Goal: Task Accomplishment & Management: Use online tool/utility

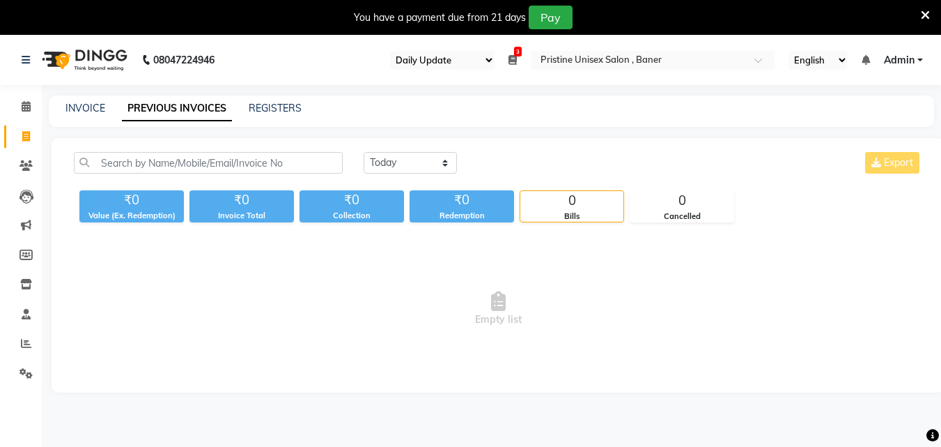
select select "110"
click at [29, 343] on icon at bounding box center [26, 343] width 10 height 10
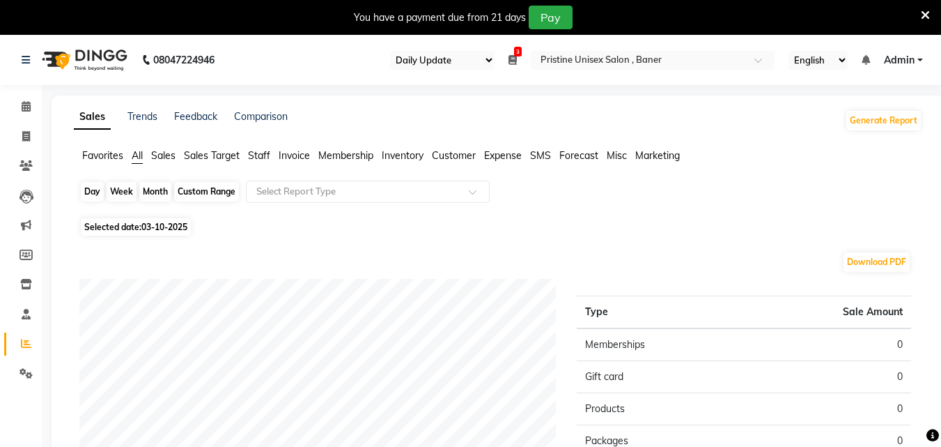
click at [93, 187] on div "Day" at bounding box center [92, 192] width 23 height 20
select select "10"
select select "2025"
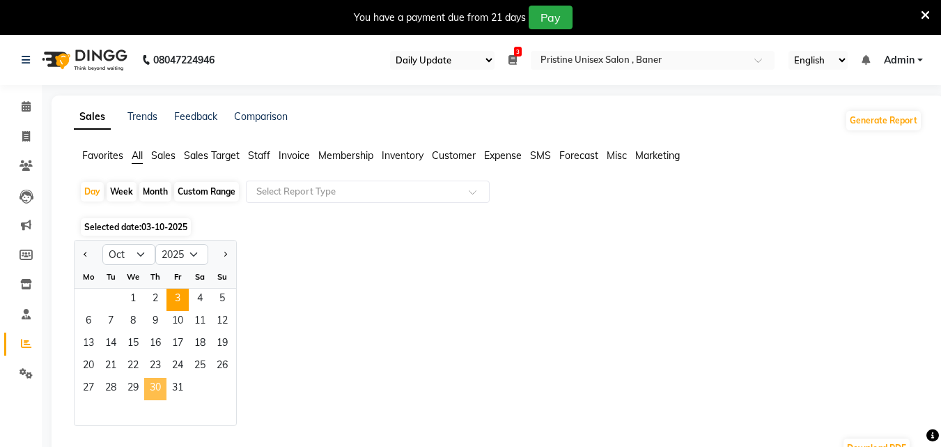
click at [151, 387] on span "30" at bounding box center [155, 389] width 22 height 22
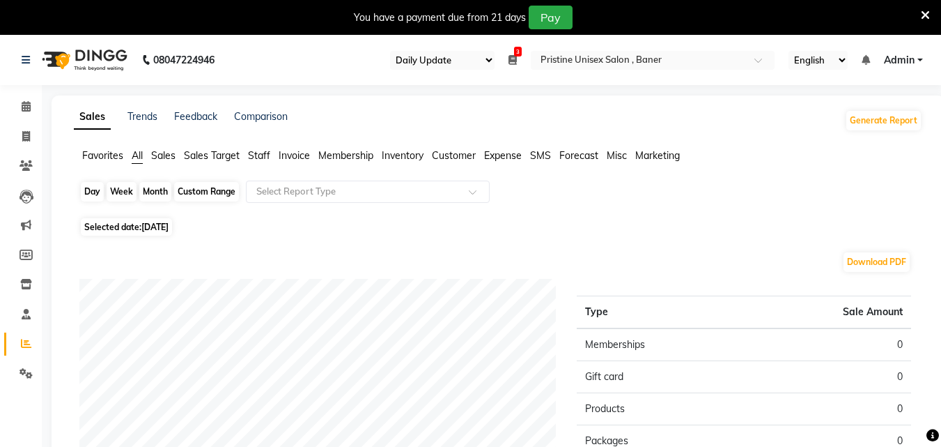
click at [89, 191] on div "Day" at bounding box center [92, 192] width 23 height 20
select select "10"
select select "2025"
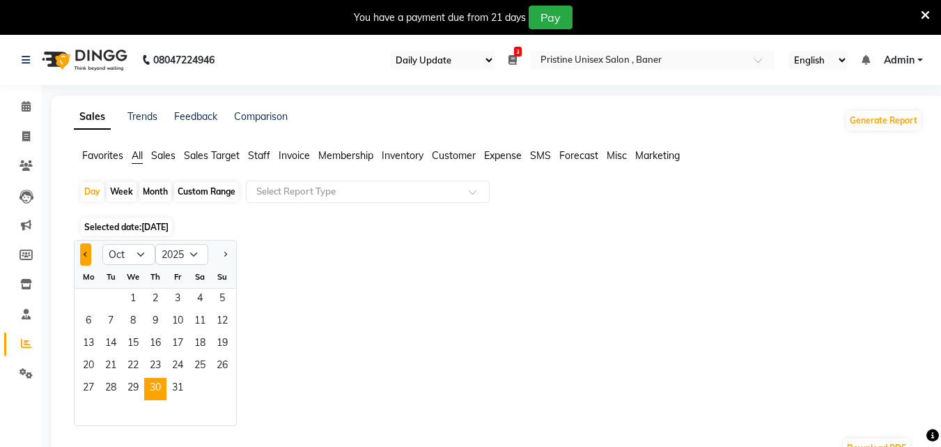
click at [83, 252] on button "Previous month" at bounding box center [85, 254] width 11 height 22
select select "9"
click at [111, 382] on span "30" at bounding box center [111, 389] width 22 height 22
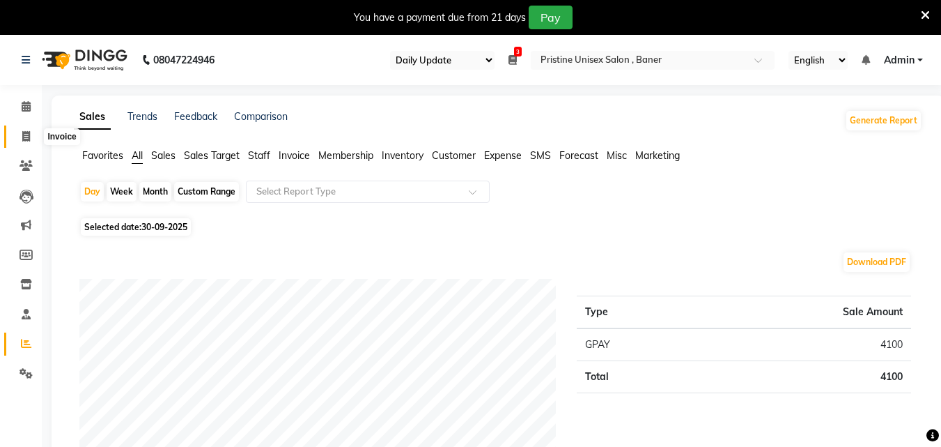
click at [21, 135] on span at bounding box center [26, 137] width 24 height 16
select select "service"
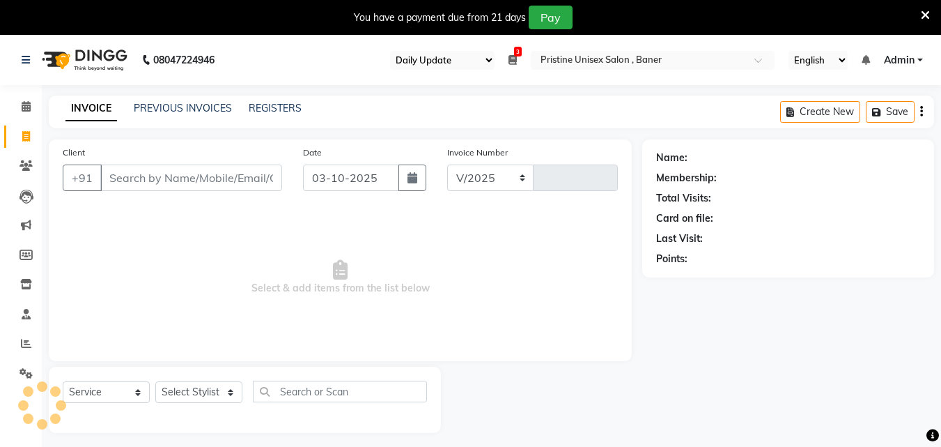
scroll to position [35, 0]
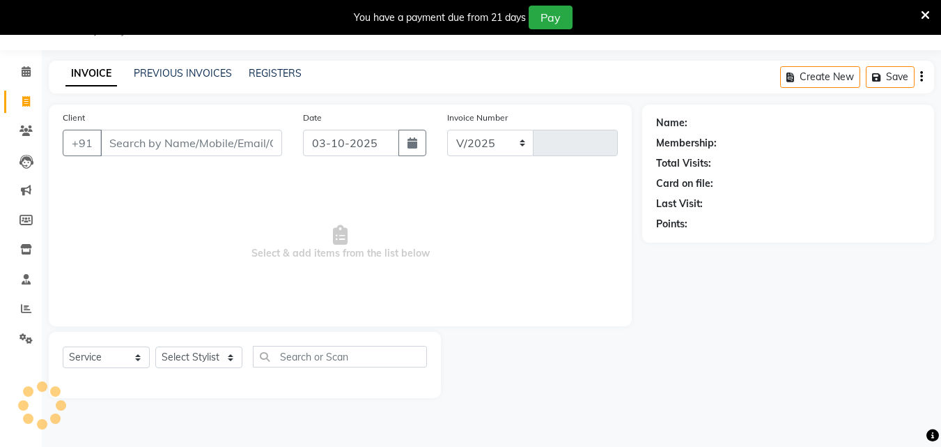
select select "6610"
type input "1236"
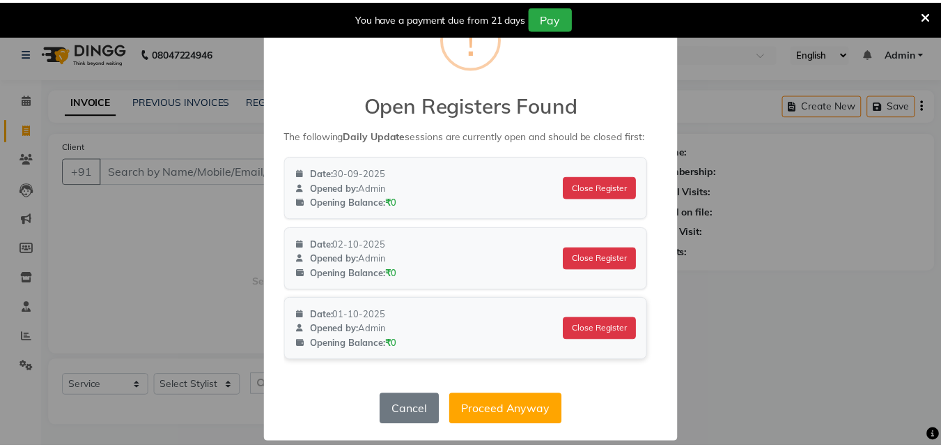
scroll to position [40, 0]
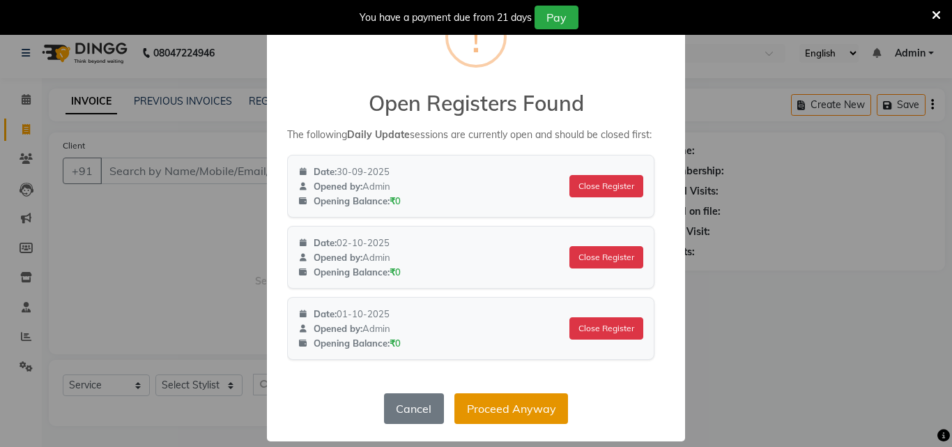
click at [495, 403] on button "Proceed Anyway" at bounding box center [511, 408] width 114 height 31
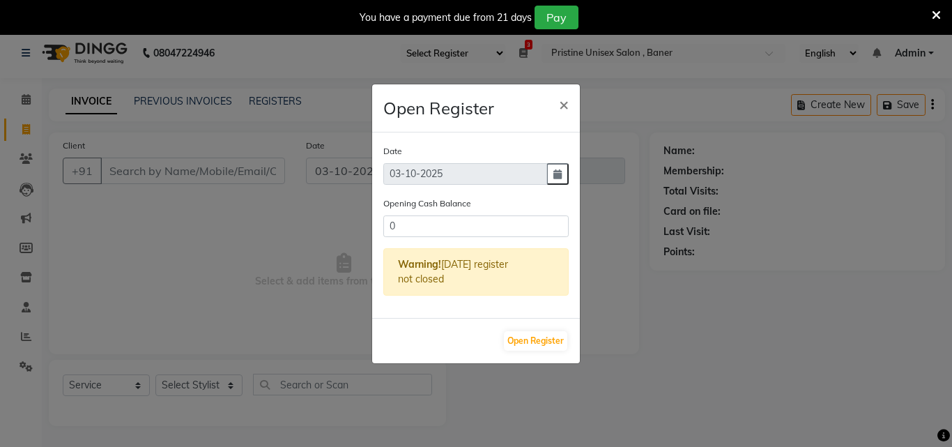
click at [542, 322] on div "Open Register" at bounding box center [476, 340] width 208 height 45
click at [535, 334] on button "Open Register" at bounding box center [535, 341] width 63 height 20
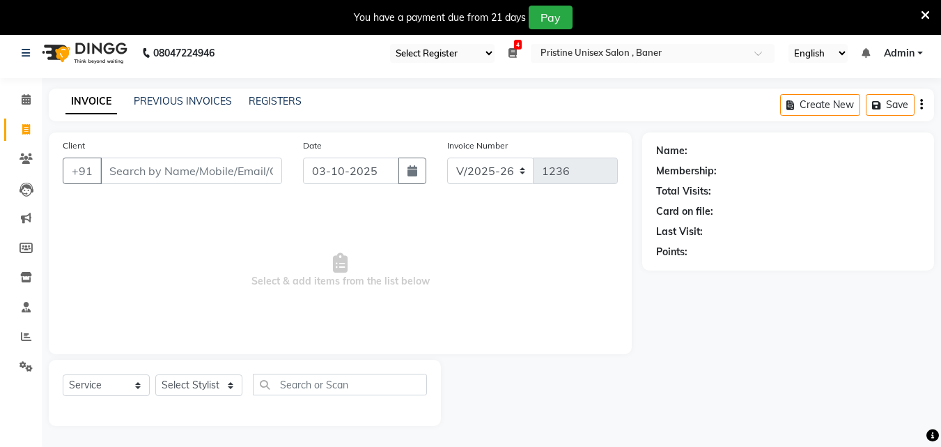
click at [922, 9] on icon at bounding box center [925, 15] width 9 height 13
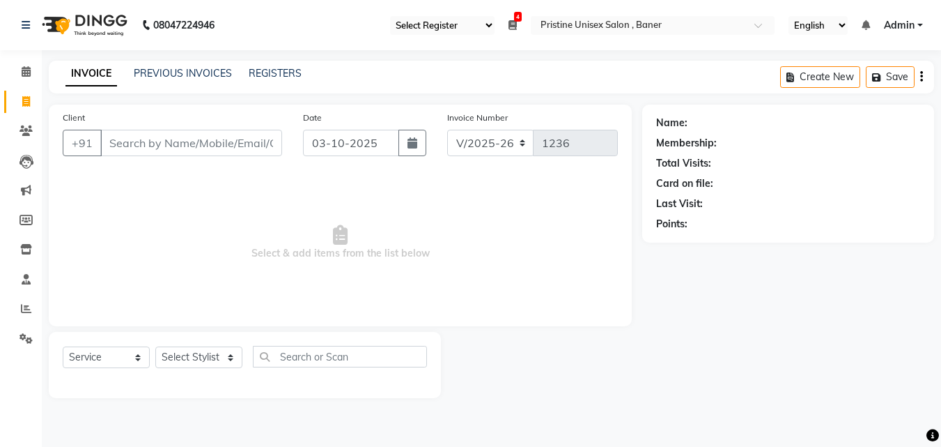
scroll to position [0, 0]
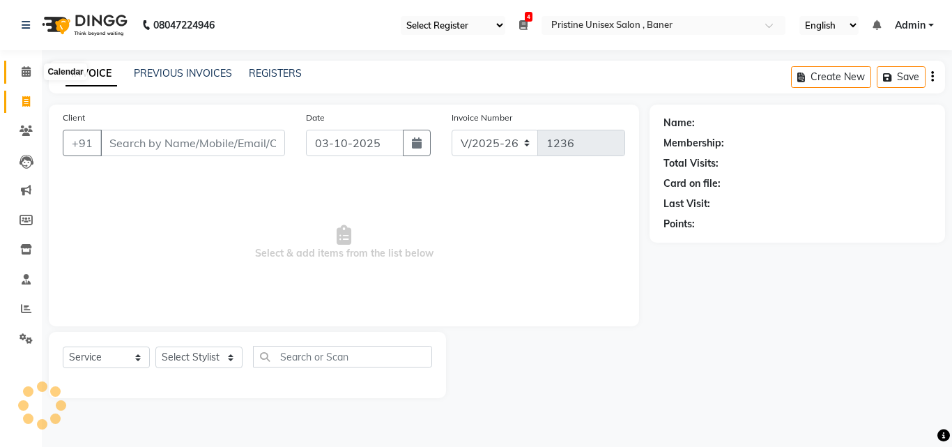
click at [27, 64] on span at bounding box center [26, 72] width 24 height 16
